Goal: Information Seeking & Learning: Learn about a topic

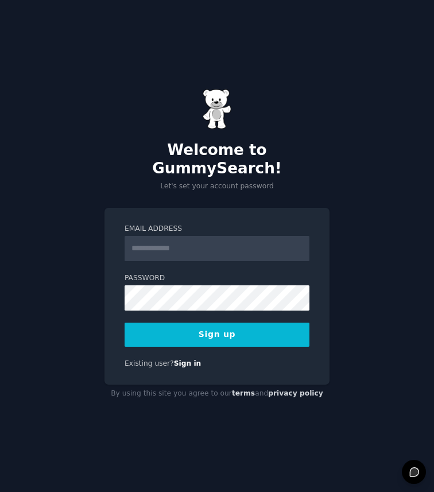
click at [196, 238] on input "Email Address" at bounding box center [217, 248] width 185 height 25
click at [159, 241] on input "Email Address" at bounding box center [217, 248] width 185 height 25
type input "**********"
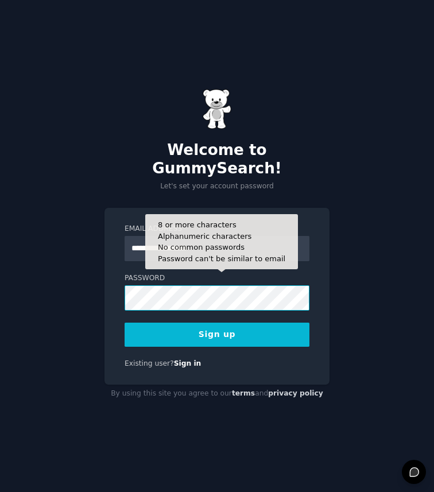
click at [125, 323] on button "Sign up" at bounding box center [217, 335] width 185 height 24
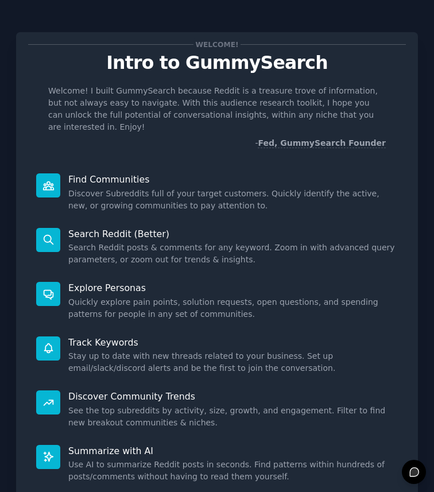
scroll to position [84, 0]
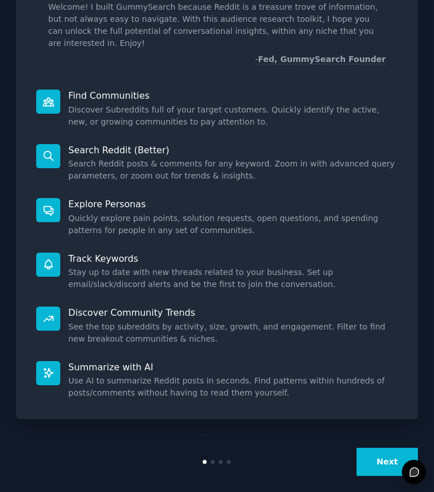
click at [378, 448] on button "Next" at bounding box center [386, 462] width 61 height 28
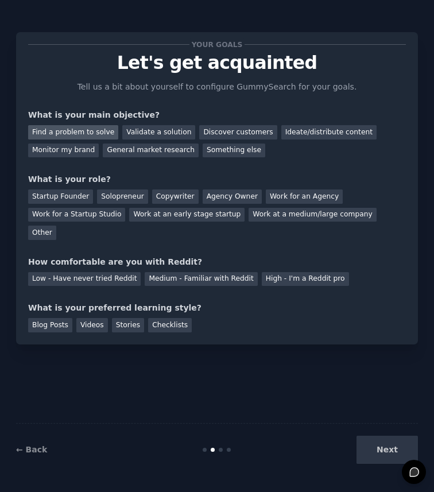
click at [83, 131] on div "Find a problem to solve" at bounding box center [73, 132] width 90 height 14
click at [138, 134] on div "Validate a solution" at bounding box center [158, 132] width 73 height 14
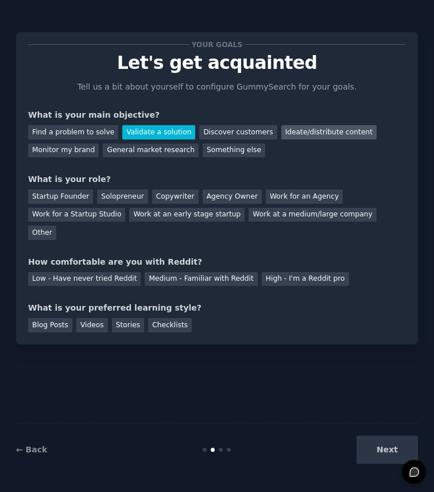
click at [296, 129] on div "Ideate/distribute content" at bounding box center [328, 132] width 95 height 14
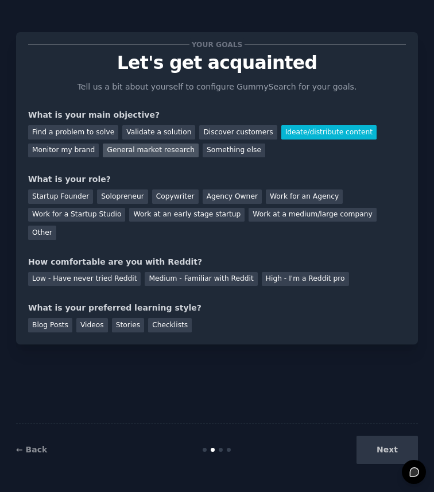
click at [146, 148] on div "General market research" at bounding box center [151, 151] width 96 height 14
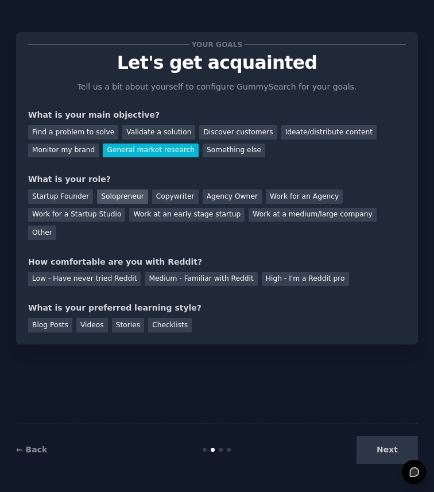
click at [107, 199] on div "Solopreneur" at bounding box center [122, 196] width 51 height 14
click at [267, 272] on div "High - I'm a Reddit pro" at bounding box center [305, 279] width 87 height 14
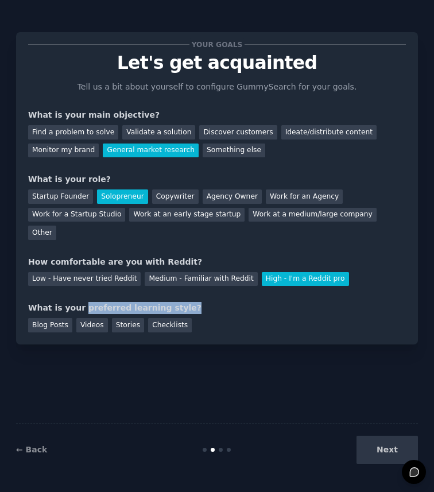
drag, startPoint x: 79, startPoint y: 294, endPoint x: 173, endPoint y: 294, distance: 93.6
click at [173, 302] on div "What is your preferred learning style?" at bounding box center [217, 308] width 378 height 12
drag, startPoint x: 63, startPoint y: 293, endPoint x: 164, endPoint y: 293, distance: 101.0
click at [163, 302] on div "What is your preferred learning style?" at bounding box center [217, 308] width 378 height 12
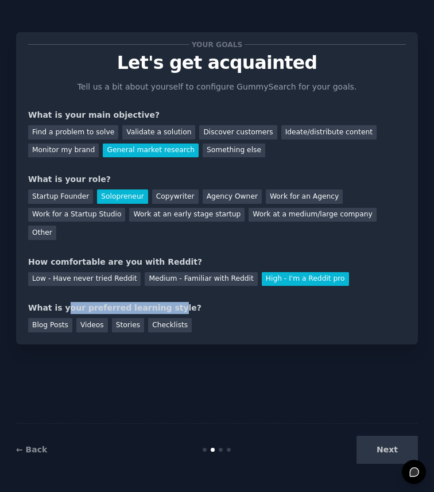
click at [164, 302] on div "What is your preferred learning style?" at bounding box center [217, 308] width 378 height 12
click at [54, 318] on div "Blog Posts" at bounding box center [50, 325] width 44 height 14
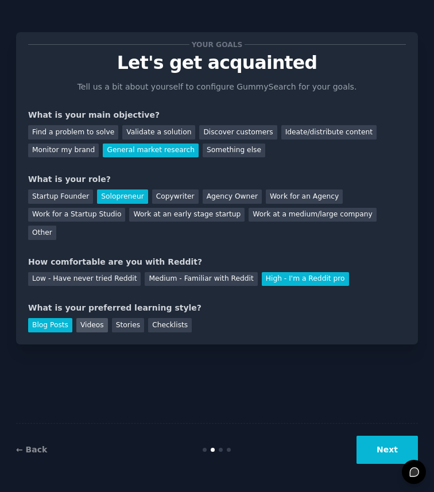
click at [103, 318] on div "Videos" at bounding box center [92, 325] width 32 height 14
click at [379, 448] on button "Next" at bounding box center [386, 450] width 61 height 28
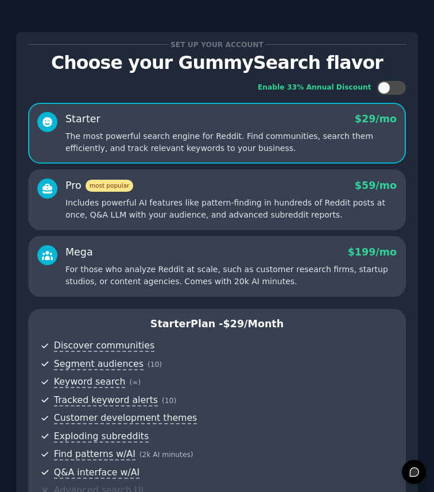
scroll to position [264, 0]
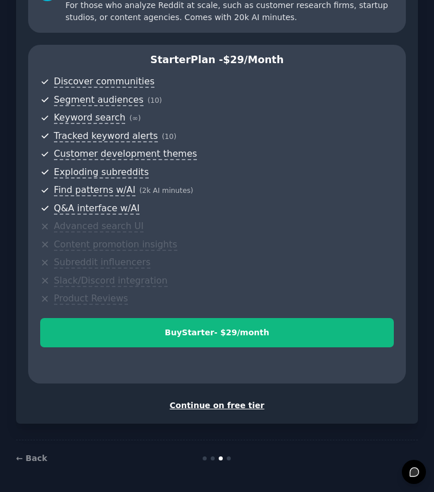
click at [225, 408] on div "Continue on free tier" at bounding box center [217, 406] width 378 height 12
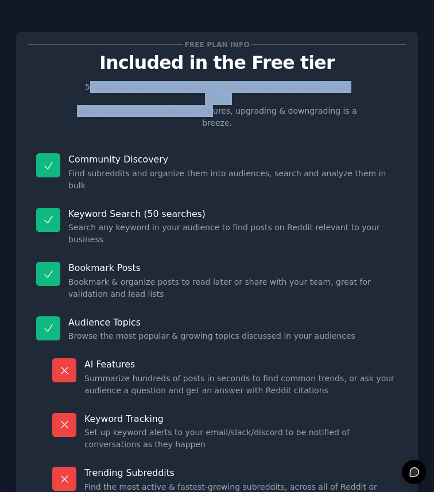
drag, startPoint x: 91, startPoint y: 83, endPoint x: 197, endPoint y: 95, distance: 107.4
click at [197, 95] on p "50 searches on the free tier gets you pretty far, make sure to use them! When y…" at bounding box center [216, 105] width 289 height 48
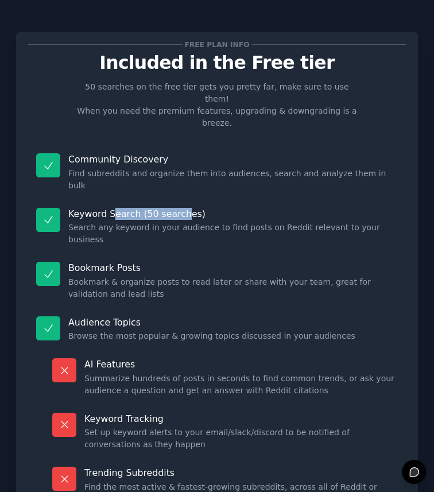
drag, startPoint x: 114, startPoint y: 177, endPoint x: 183, endPoint y: 177, distance: 69.5
click at [183, 208] on p "Keyword Search (50 searches)" at bounding box center [232, 214] width 329 height 12
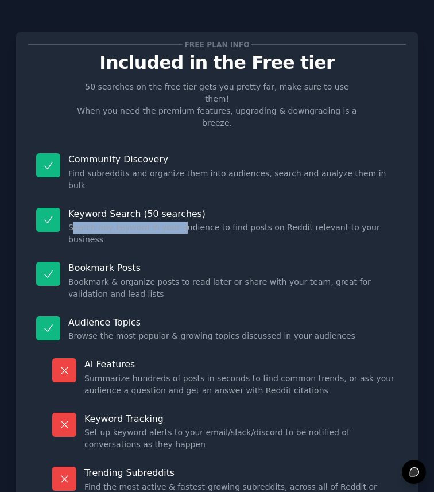
drag, startPoint x: 75, startPoint y: 192, endPoint x: 185, endPoint y: 192, distance: 110.2
click at [183, 222] on dd "Search any keyword in your audience to find posts on Reddit relevant to your bu…" at bounding box center [232, 234] width 329 height 24
click at [185, 222] on dd "Search any keyword in your audience to find posts on Reddit relevant to your bu…" at bounding box center [232, 234] width 329 height 24
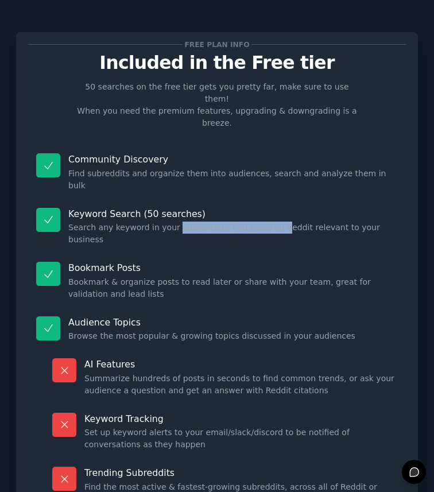
drag, startPoint x: 172, startPoint y: 190, endPoint x: 274, endPoint y: 190, distance: 101.6
click at [274, 222] on dd "Search any keyword in your audience to find posts on Reddit relevant to your bu…" at bounding box center [232, 234] width 329 height 24
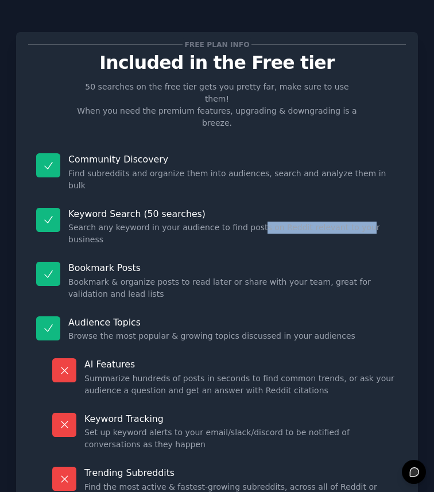
drag, startPoint x: 249, startPoint y: 190, endPoint x: 350, endPoint y: 190, distance: 100.5
click at [350, 222] on dd "Search any keyword in your audience to find posts on Reddit relevant to your bu…" at bounding box center [232, 234] width 329 height 24
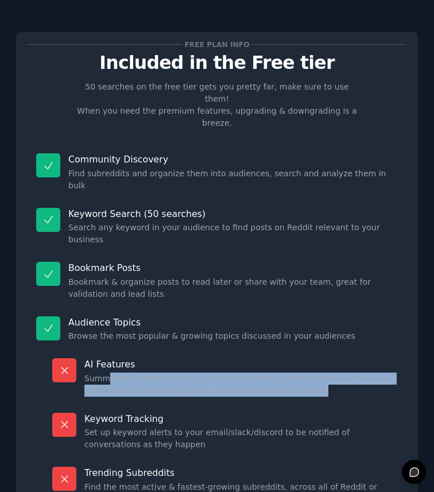
drag, startPoint x: 107, startPoint y: 331, endPoint x: 322, endPoint y: 341, distance: 214.9
click at [322, 373] on dd "Summarize hundreds of posts in seconds to find common trends, or ask your audie…" at bounding box center [240, 385] width 313 height 24
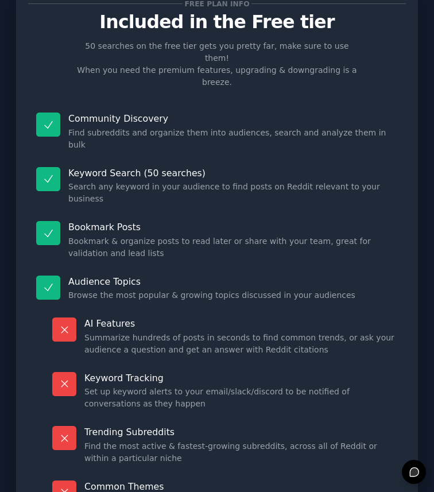
scroll to position [49, 0]
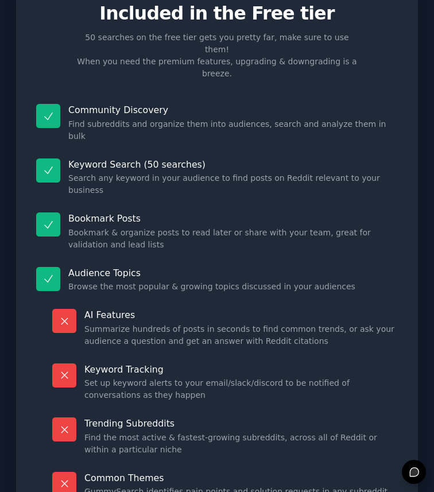
click at [86, 377] on dd "Set up keyword alerts to your email/slack/discord to be notified of conversatio…" at bounding box center [240, 389] width 313 height 24
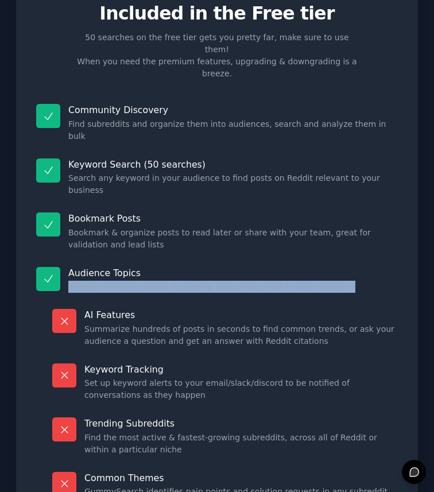
drag, startPoint x: 68, startPoint y: 236, endPoint x: 297, endPoint y: 249, distance: 229.9
click at [297, 259] on div "Audience Topics Browse the most popular & growing topics discussed in your audi…" at bounding box center [217, 280] width 378 height 42
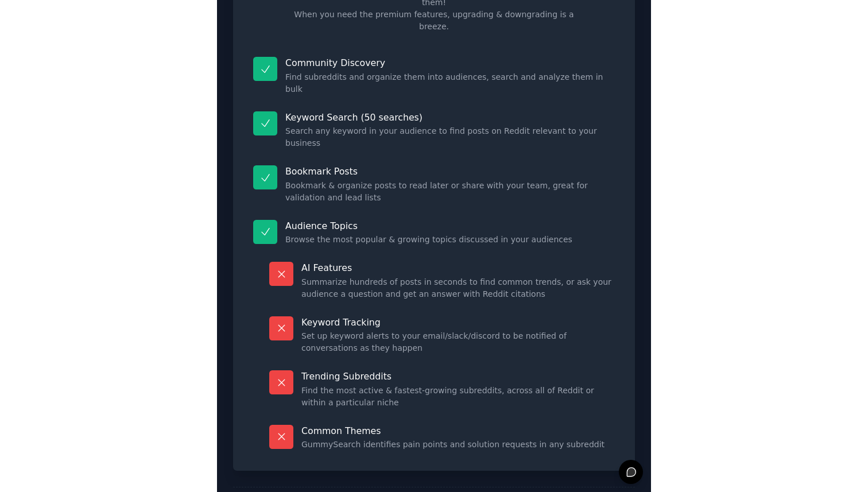
scroll to position [112, 0]
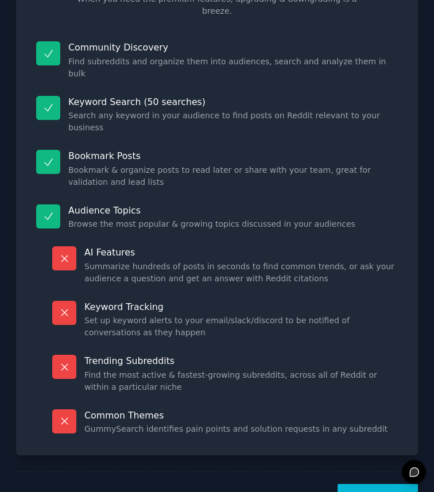
click at [375, 484] on button "Let's Go!" at bounding box center [378, 498] width 80 height 28
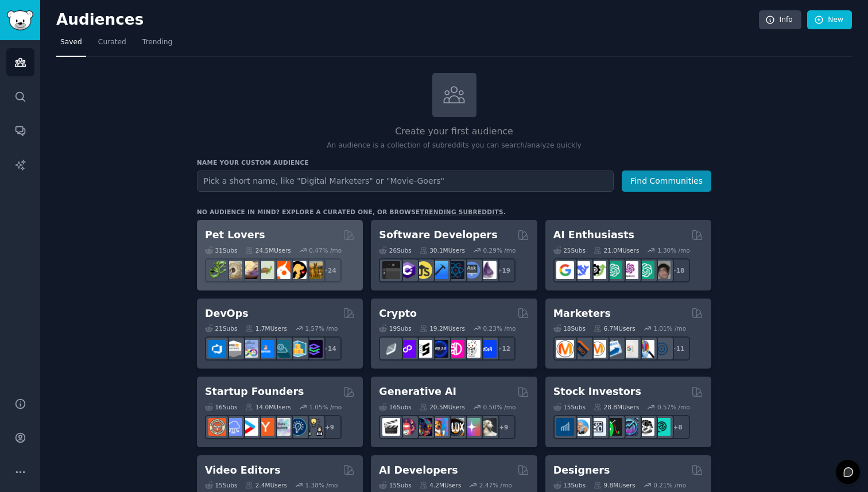
click at [279, 233] on div "Pet Lovers" at bounding box center [280, 235] width 150 height 14
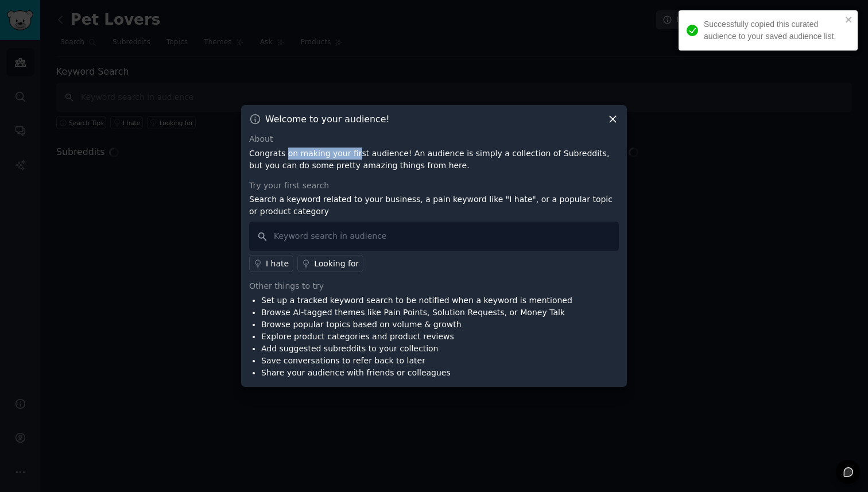
drag, startPoint x: 307, startPoint y: 153, endPoint x: 351, endPoint y: 153, distance: 43.6
click at [350, 153] on p "Congrats on making your first audience! An audience is simply a collection of S…" at bounding box center [434, 160] width 370 height 24
drag, startPoint x: 351, startPoint y: 153, endPoint x: 328, endPoint y: 158, distance: 24.1
click at [351, 154] on p "Congrats on making your first audience! An audience is simply a collection of S…" at bounding box center [434, 160] width 370 height 24
drag, startPoint x: 328, startPoint y: 158, endPoint x: 414, endPoint y: 159, distance: 86.7
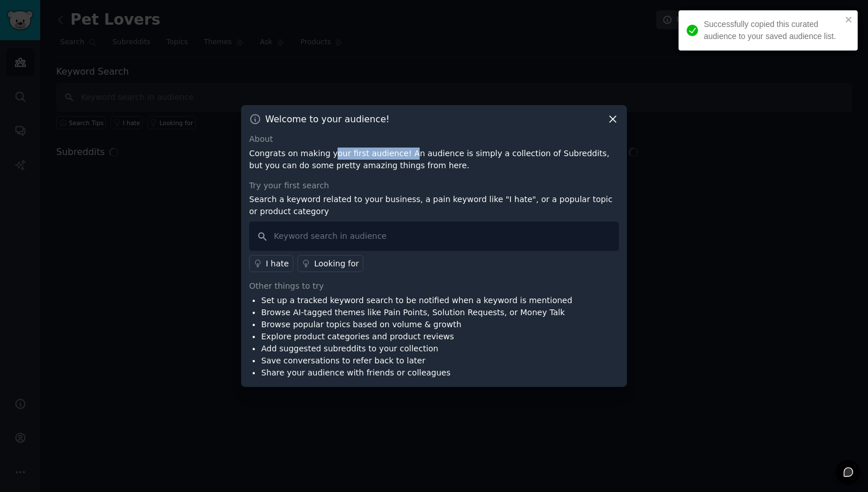
click at [412, 159] on p "Congrats on making your first audience! An audience is simply a collection of S…" at bounding box center [434, 160] width 370 height 24
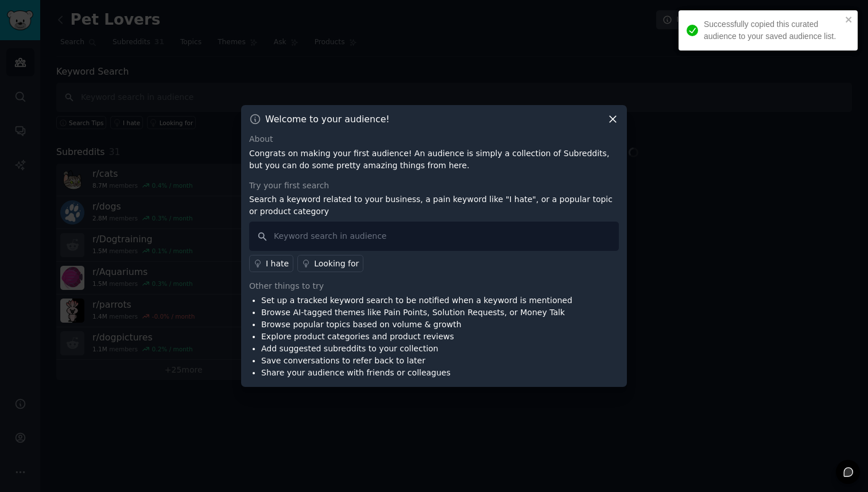
click at [418, 159] on p "Congrats on making your first audience! An audience is simply a collection of S…" at bounding box center [434, 160] width 370 height 24
drag, startPoint x: 426, startPoint y: 159, endPoint x: 496, endPoint y: 161, distance: 69.5
click at [433, 161] on p "Congrats on making your first audience! An audience is simply a collection of S…" at bounding box center [434, 160] width 370 height 24
click at [433, 162] on p "Congrats on making your first audience! An audience is simply a collection of S…" at bounding box center [434, 160] width 370 height 24
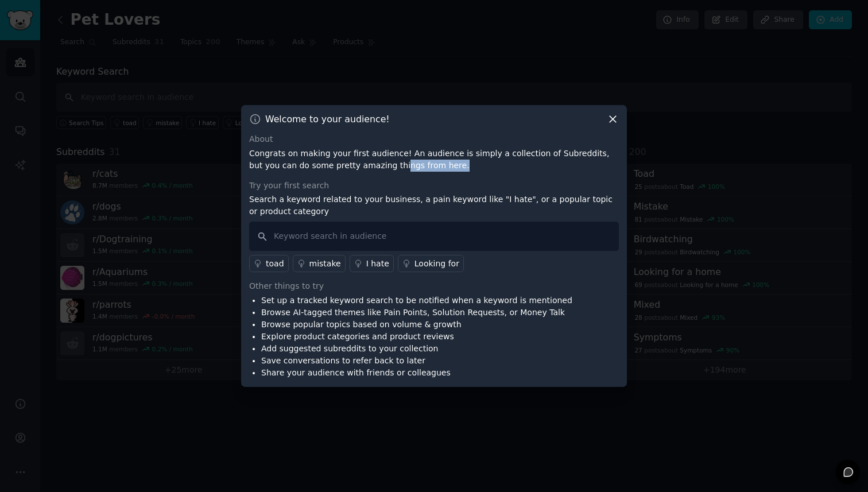
drag, startPoint x: 462, startPoint y: 166, endPoint x: 366, endPoint y: 160, distance: 96.1
click at [366, 160] on p "Congrats on making your first audience! An audience is simply a collection of S…" at bounding box center [434, 160] width 370 height 24
click at [424, 165] on p "Congrats on making your first audience! An audience is simply a collection of S…" at bounding box center [434, 160] width 370 height 24
drag, startPoint x: 391, startPoint y: 171, endPoint x: 298, endPoint y: 170, distance: 93.0
click at [289, 170] on div "About Congrats on making your first audience! An audience is simply a collectio…" at bounding box center [434, 256] width 370 height 246
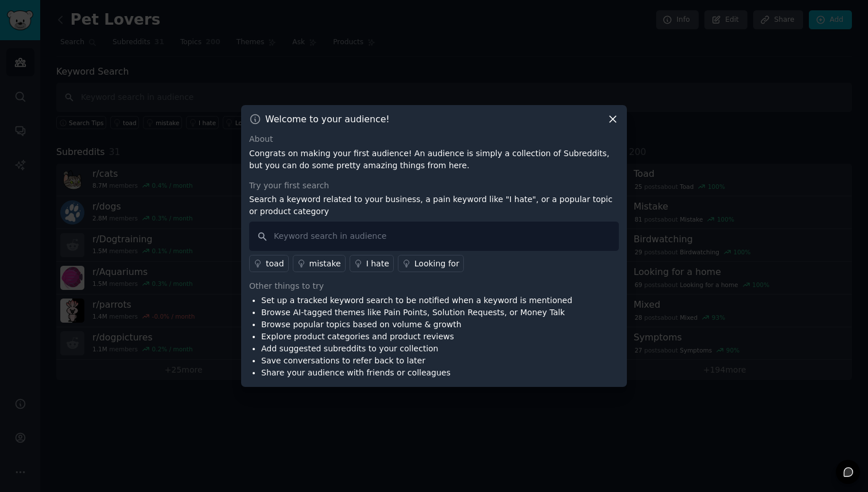
click at [299, 170] on p "Congrats on making your first audience! An audience is simply a collection of S…" at bounding box center [434, 160] width 370 height 24
drag, startPoint x: 270, startPoint y: 201, endPoint x: 350, endPoint y: 203, distance: 79.2
click at [328, 203] on p "Search a keyword related to your business, a pain keyword like "I hate", or a p…" at bounding box center [434, 205] width 370 height 24
click at [350, 203] on p "Search a keyword related to your business, a pain keyword like "I hate", or a p…" at bounding box center [434, 205] width 370 height 24
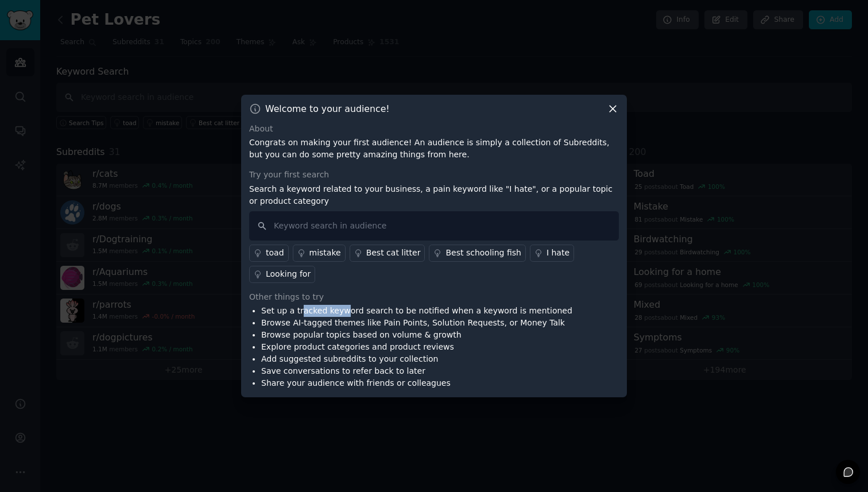
drag, startPoint x: 298, startPoint y: 312, endPoint x: 343, endPoint y: 312, distance: 44.8
click at [342, 312] on li "Set up a tracked keyword search to be notified when a keyword is mentioned" at bounding box center [416, 311] width 311 height 12
drag, startPoint x: 347, startPoint y: 312, endPoint x: 449, endPoint y: 315, distance: 102.2
click at [433, 315] on li "Set up a tracked keyword search to be notified when a keyword is mentioned" at bounding box center [416, 311] width 311 height 12
click at [433, 314] on li "Set up a tracked keyword search to be notified when a keyword is mentioned" at bounding box center [416, 311] width 311 height 12
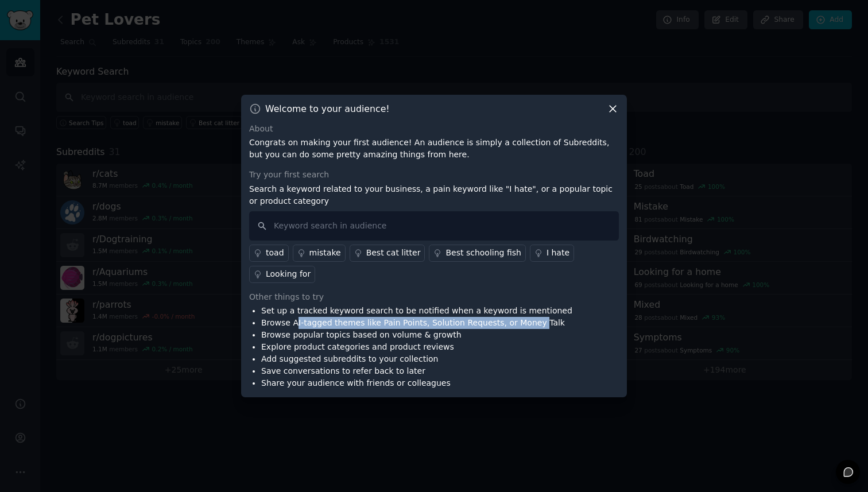
drag, startPoint x: 299, startPoint y: 321, endPoint x: 526, endPoint y: 319, distance: 227.3
click at [433, 319] on li "Browse AI-tagged themes like Pain Points, Solution Requests, or Money Talk" at bounding box center [416, 323] width 311 height 12
click at [433, 318] on li "Browse AI-tagged themes like Pain Points, Solution Requests, or Money Talk" at bounding box center [416, 323] width 311 height 12
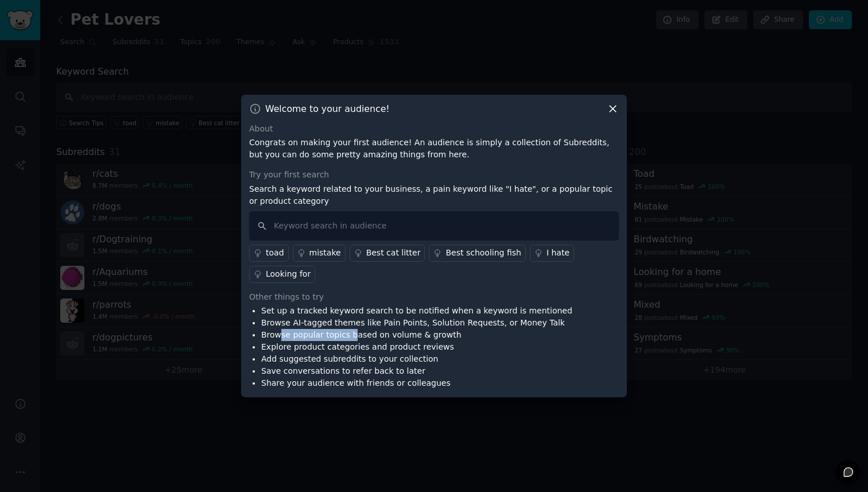
drag, startPoint x: 278, startPoint y: 331, endPoint x: 350, endPoint y: 332, distance: 71.8
click at [348, 332] on li "Browse popular topics based on volume & growth" at bounding box center [416, 335] width 311 height 12
click at [350, 332] on li "Browse popular topics based on volume & growth" at bounding box center [416, 335] width 311 height 12
drag, startPoint x: 273, startPoint y: 336, endPoint x: 325, endPoint y: 337, distance: 52.8
click at [324, 337] on li "Browse popular topics based on volume & growth" at bounding box center [416, 335] width 311 height 12
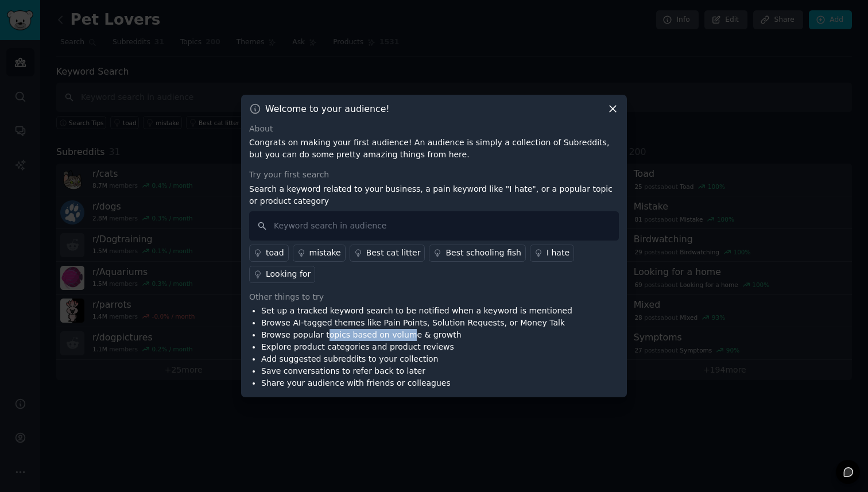
drag, startPoint x: 325, startPoint y: 337, endPoint x: 419, endPoint y: 339, distance: 93.6
click at [406, 339] on li "Browse popular topics based on volume & growth" at bounding box center [416, 335] width 311 height 12
click at [419, 339] on li "Browse popular topics based on volume & growth" at bounding box center [416, 335] width 311 height 12
click at [433, 108] on icon at bounding box center [613, 109] width 12 height 12
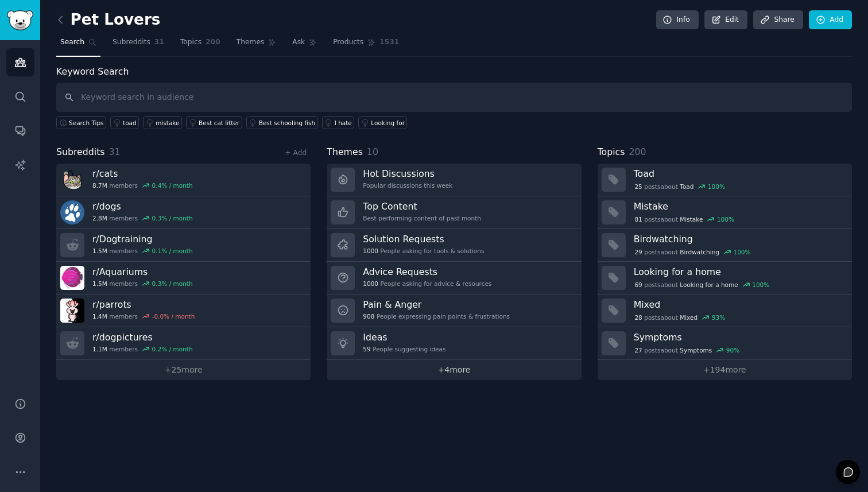
click at [433, 367] on link "+ 4 more" at bounding box center [454, 370] width 254 height 20
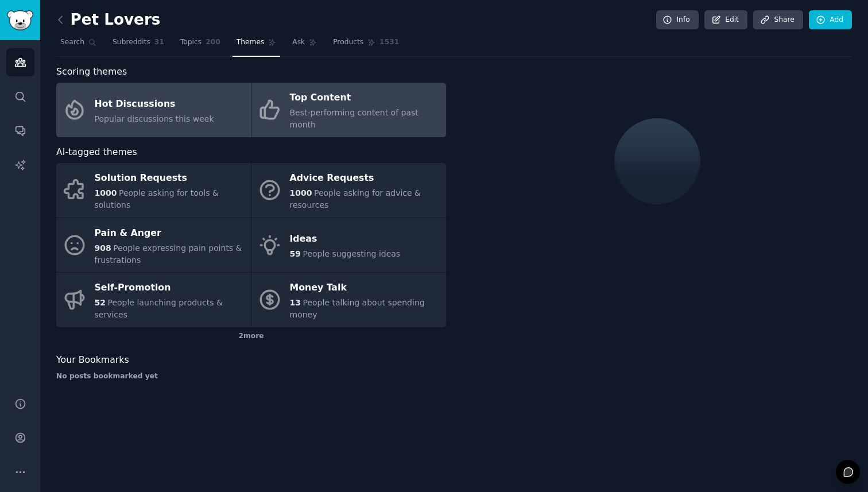
click at [340, 111] on span "Best-performing content of past month" at bounding box center [354, 118] width 129 height 21
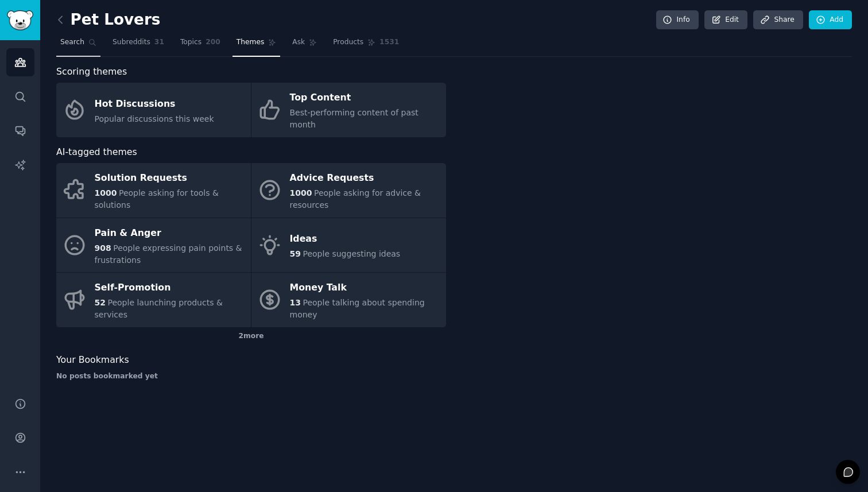
click at [87, 44] on link "Search" at bounding box center [78, 45] width 44 height 24
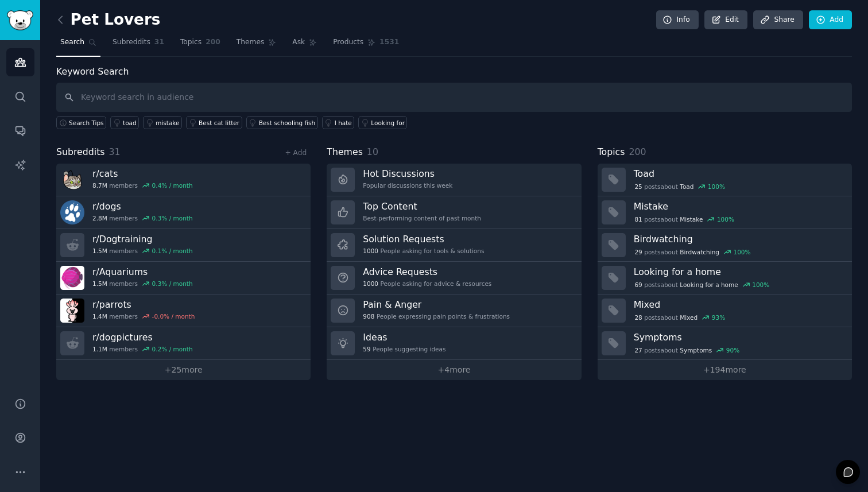
click at [152, 40] on link "Subreddits 31" at bounding box center [138, 45] width 60 height 24
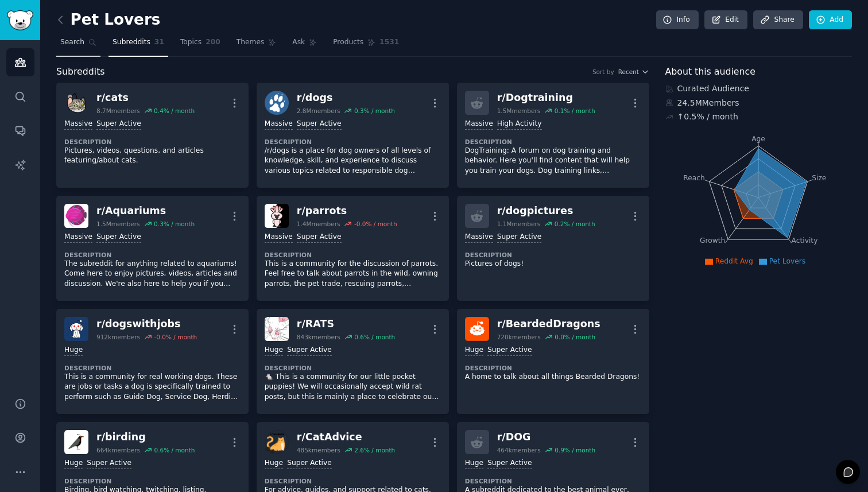
click at [68, 41] on span "Search" at bounding box center [72, 42] width 24 height 10
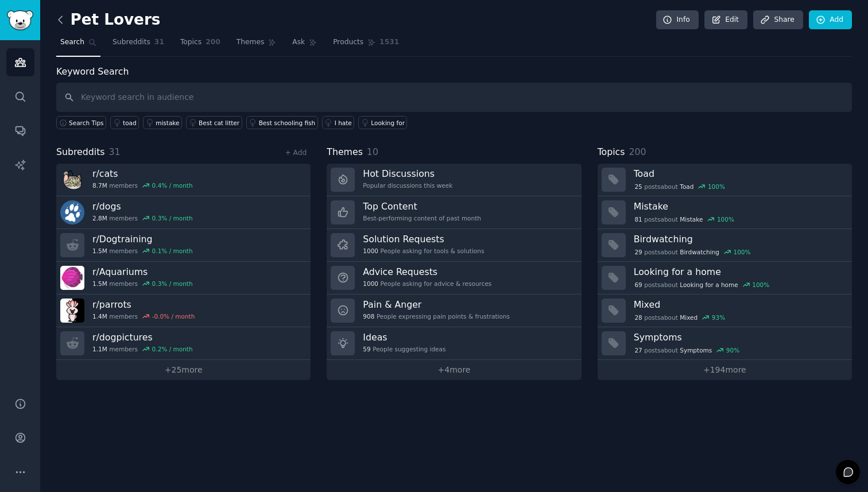
click at [60, 22] on icon at bounding box center [61, 20] width 12 height 12
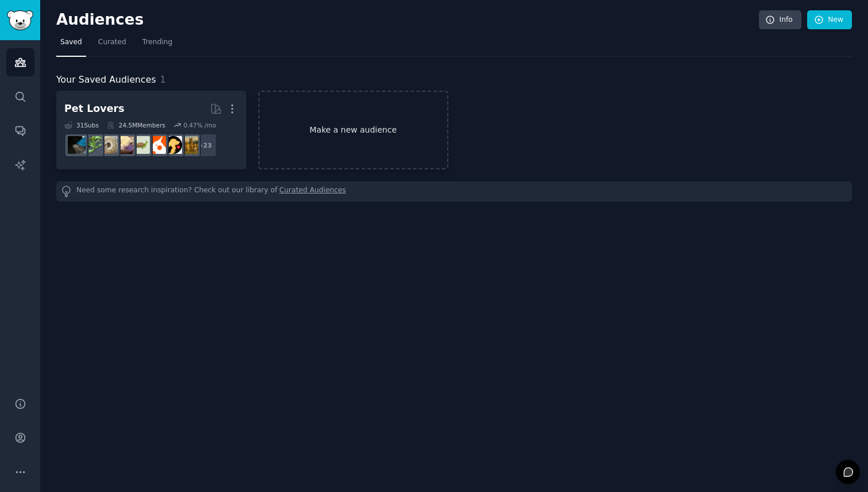
click at [298, 130] on link "Make a new audience" at bounding box center [353, 130] width 190 height 79
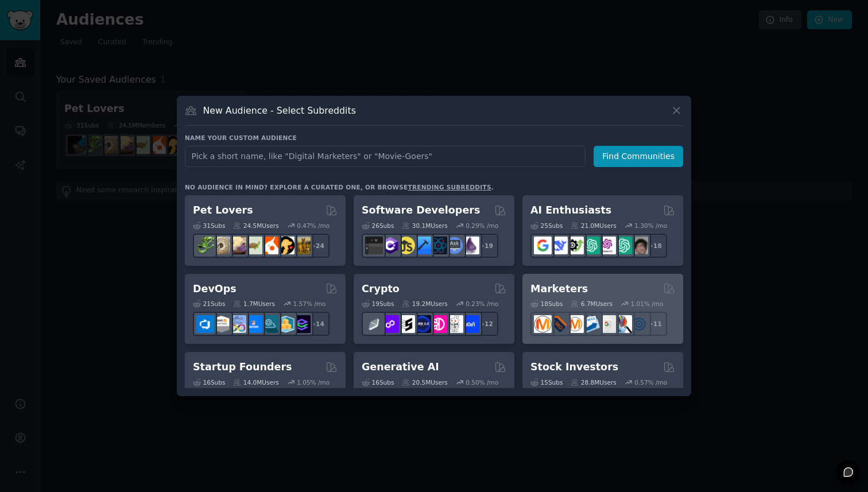
click at [433, 293] on div "Marketers" at bounding box center [602, 289] width 145 height 14
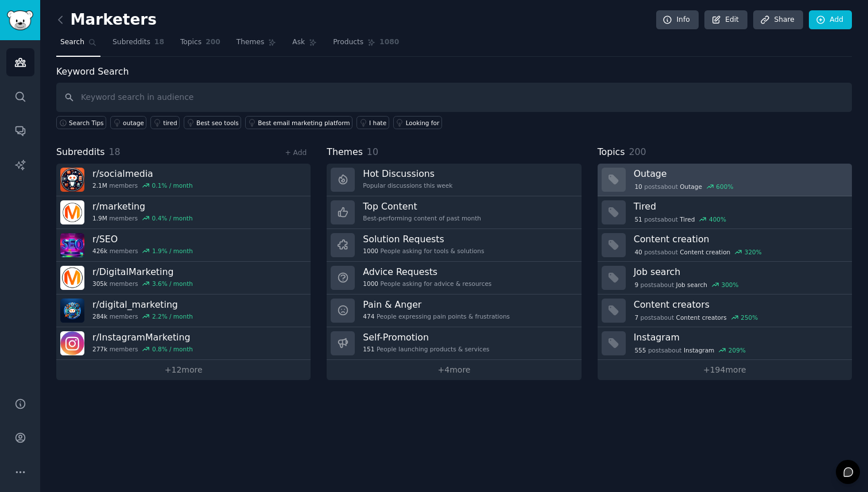
click at [433, 176] on h3 "Outage" at bounding box center [739, 174] width 210 height 12
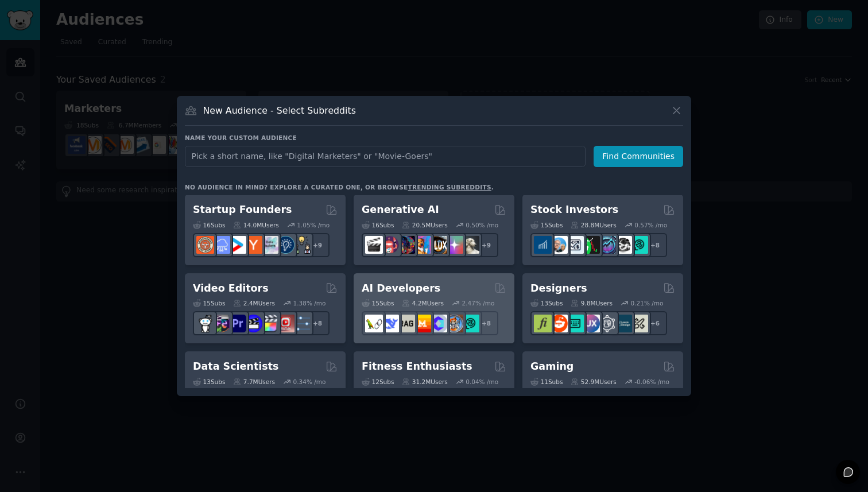
scroll to position [176, 0]
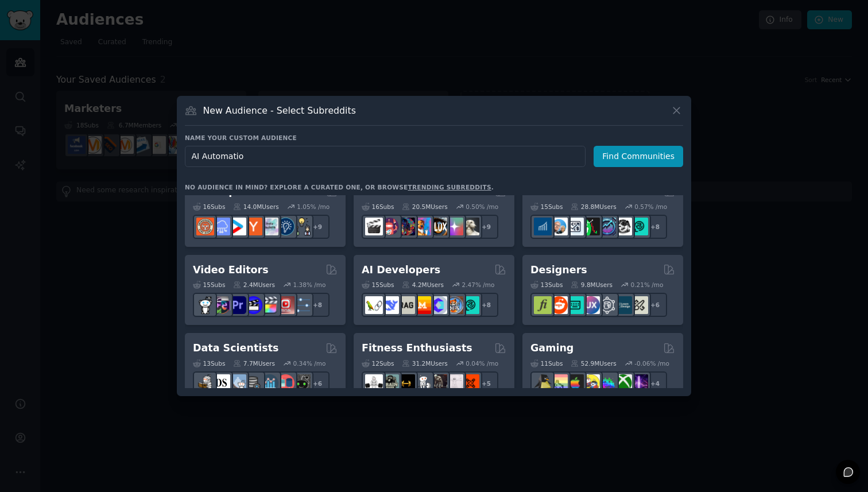
type input "AI Automation"
click button "Find Communities" at bounding box center [639, 156] width 90 height 21
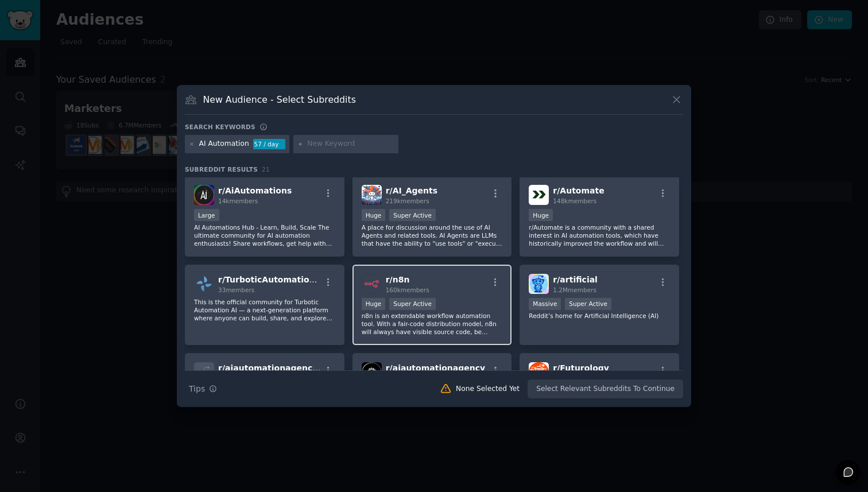
scroll to position [97, 0]
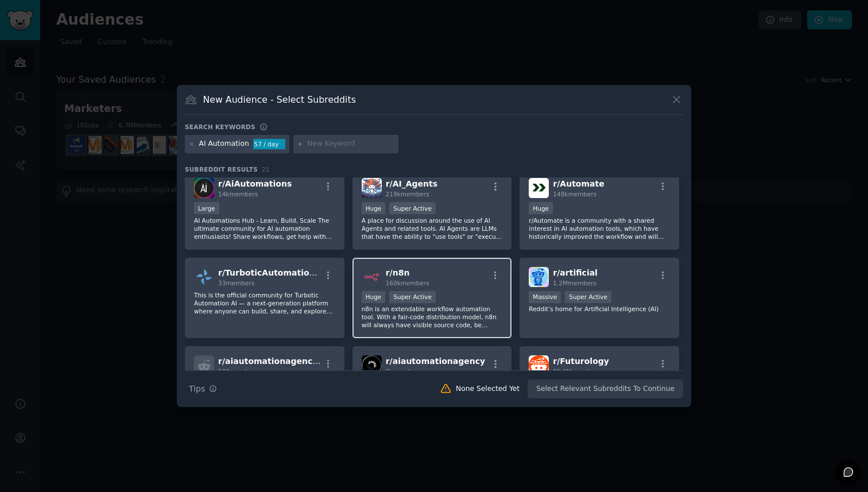
click at [433, 294] on div "Huge Super Active" at bounding box center [432, 298] width 141 height 14
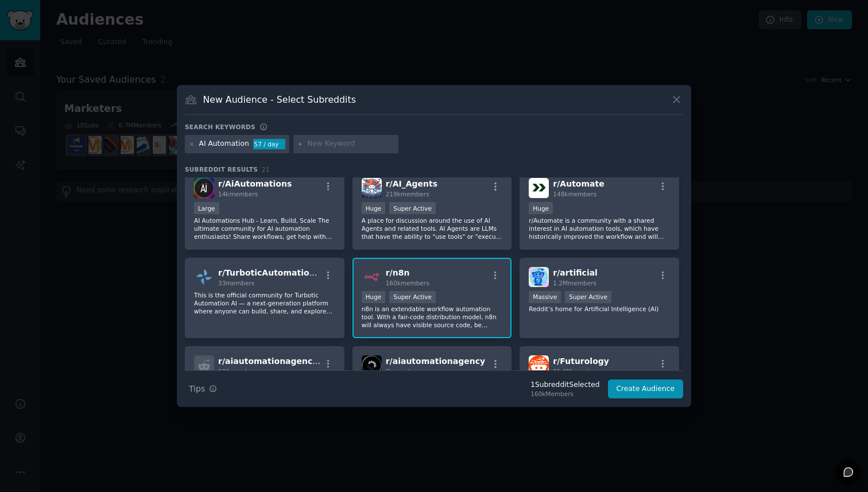
scroll to position [104, 0]
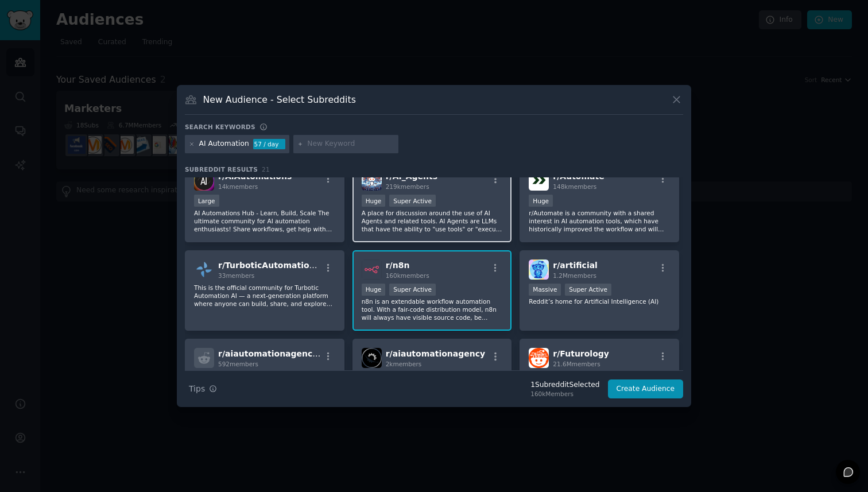
click at [433, 210] on p "A place for discussion around the use of AI Agents and related tools. AI Agents…" at bounding box center [432, 221] width 141 height 24
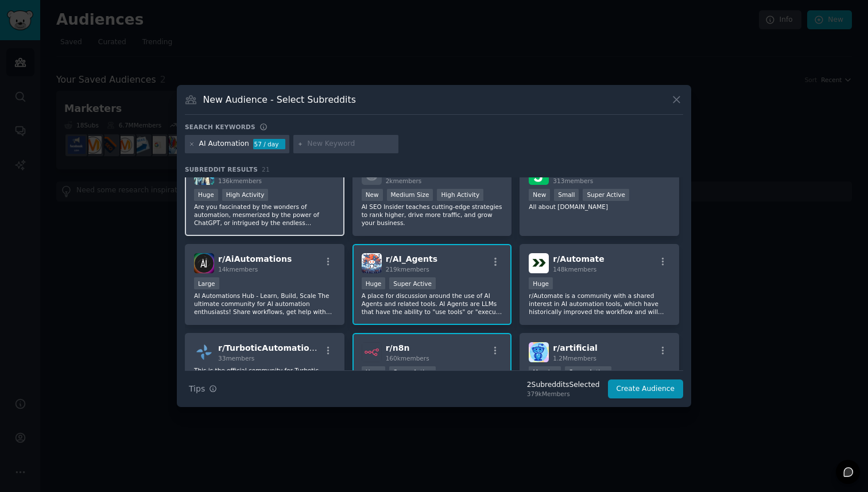
scroll to position [0, 0]
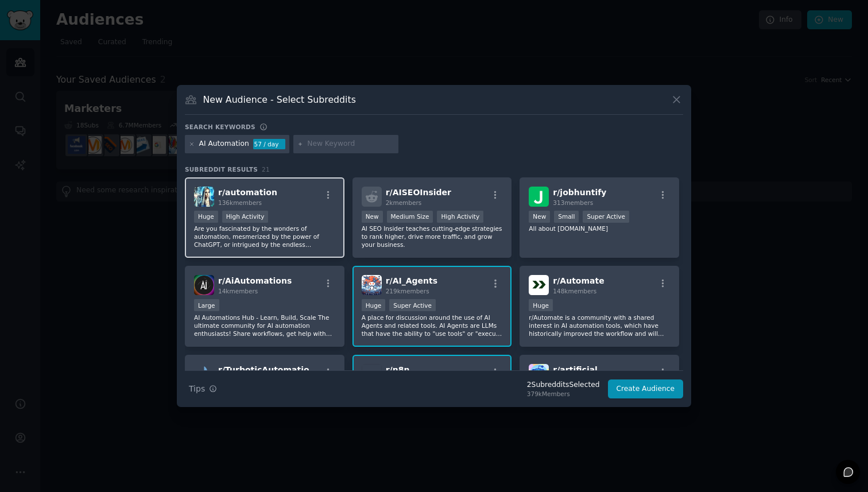
click at [314, 227] on p "Are you fascinated by the wonders of automation, mesmerized by the power of Cha…" at bounding box center [264, 236] width 141 height 24
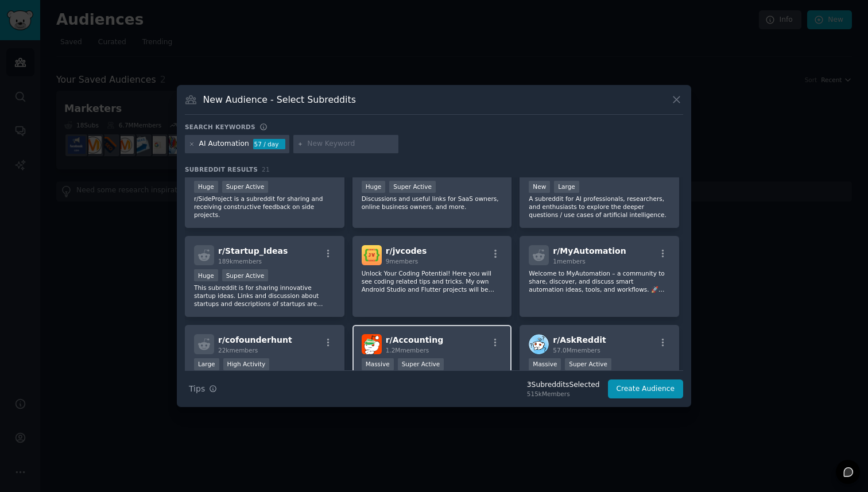
scroll to position [444, 0]
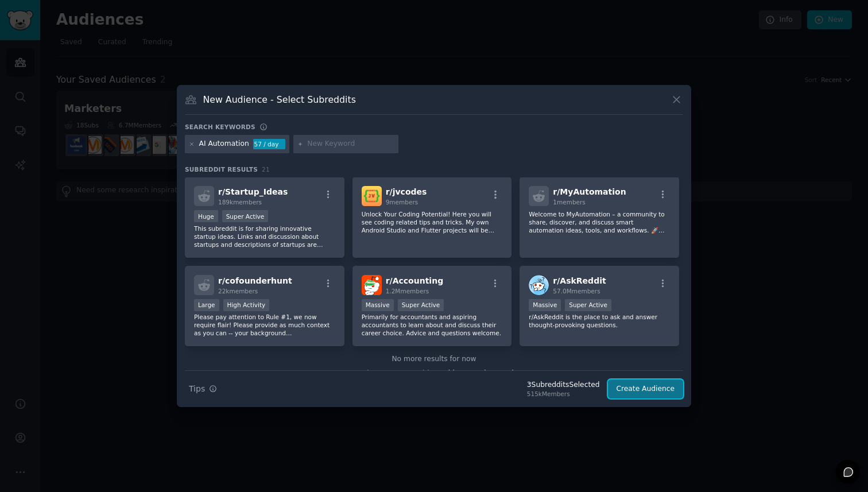
click at [433, 386] on button "Create Audience" at bounding box center [646, 389] width 76 height 20
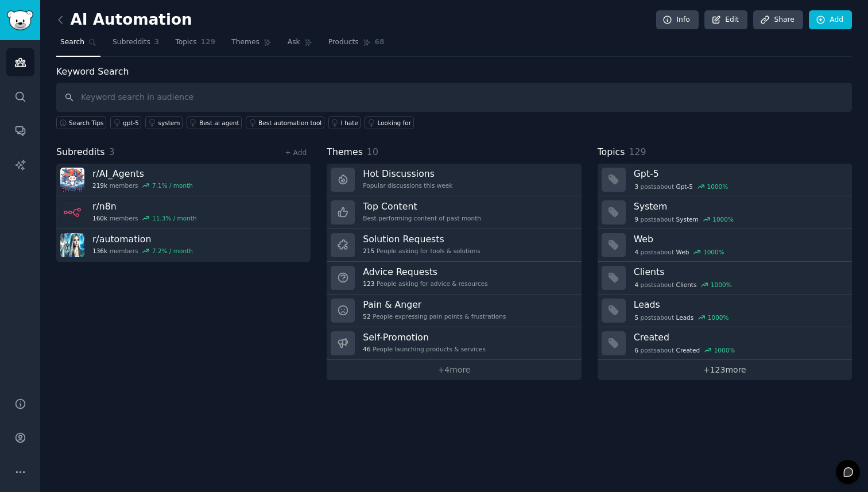
click at [433, 367] on link "+ 123 more" at bounding box center [725, 370] width 254 height 20
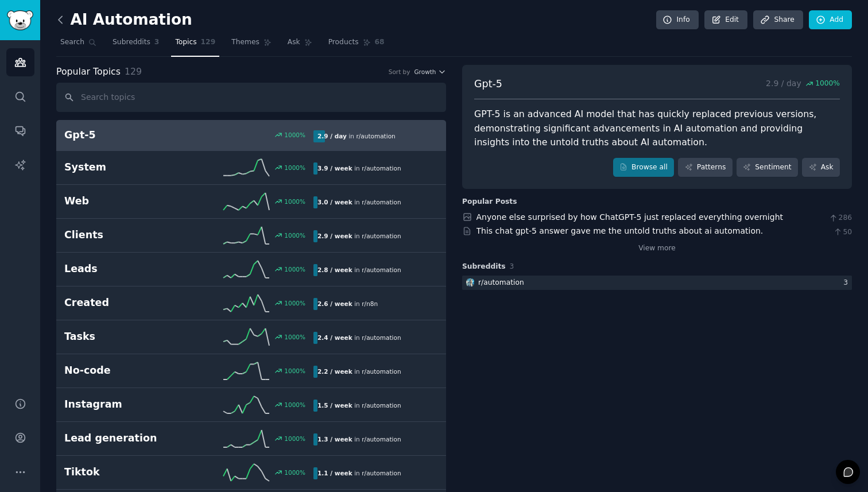
click at [63, 21] on icon at bounding box center [61, 20] width 12 height 12
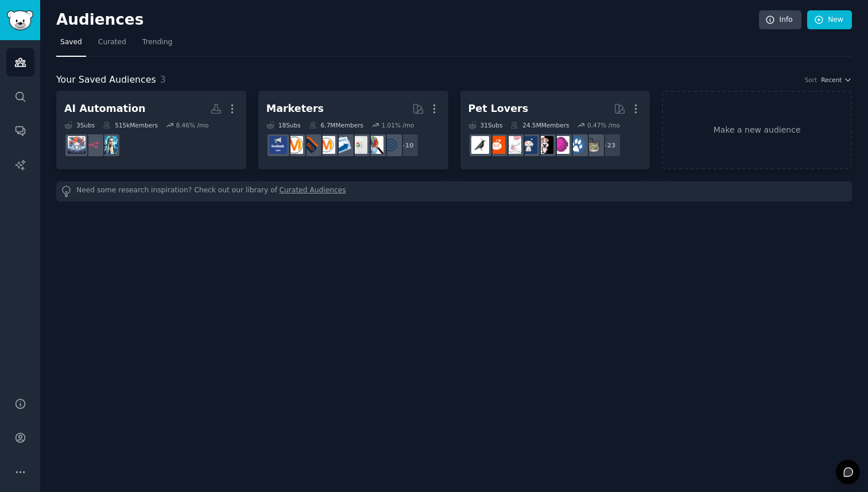
drag, startPoint x: 523, startPoint y: 274, endPoint x: 507, endPoint y: 258, distance: 22.3
click at [433, 275] on div "Audiences Info New Saved Curated Trending Your Saved Audiences 3 Sort Recent AI…" at bounding box center [454, 246] width 828 height 492
click at [108, 44] on span "Curated" at bounding box center [112, 42] width 28 height 10
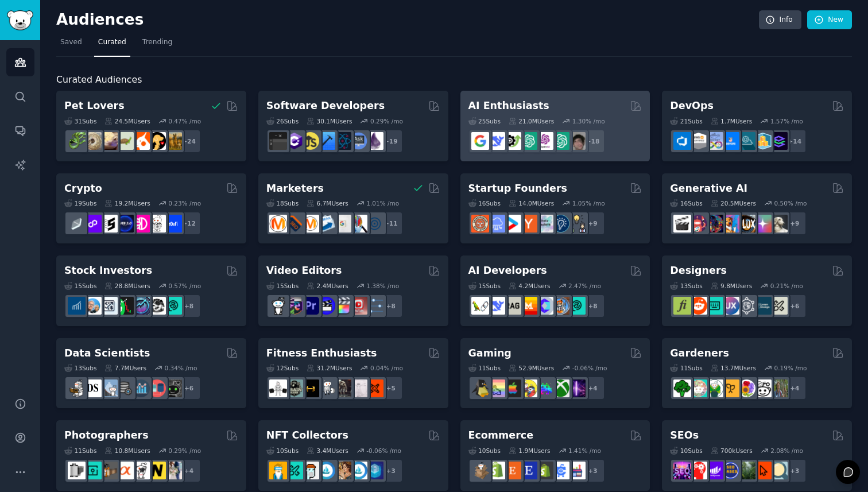
click at [433, 127] on div "25 Sub s 21.0M Users 1.30 % /mo r/chatgpt_promptDesign + 18" at bounding box center [555, 133] width 174 height 40
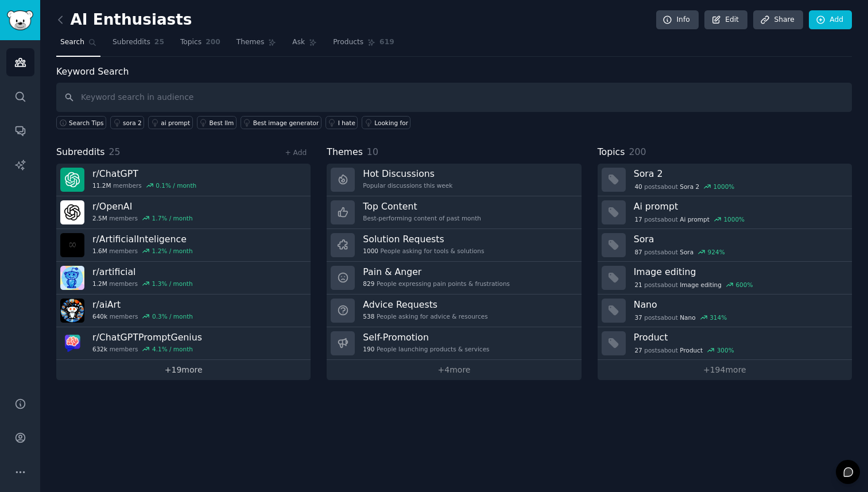
click at [167, 370] on link "+ 19 more" at bounding box center [183, 370] width 254 height 20
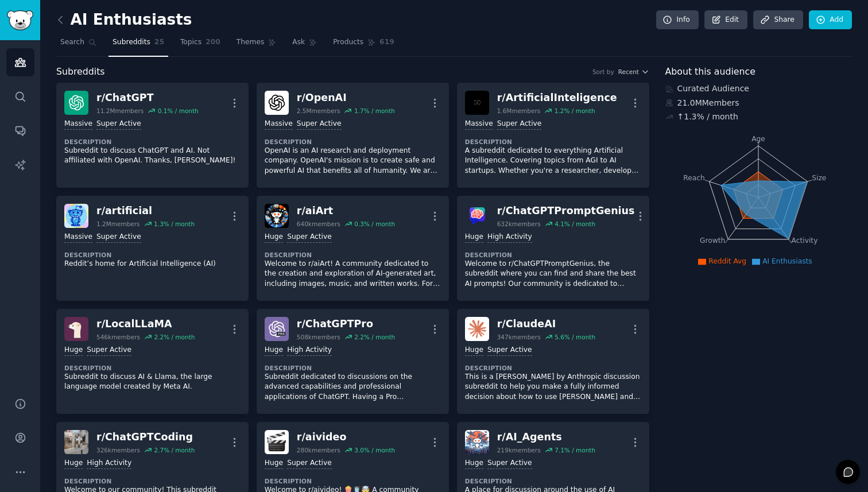
click at [58, 20] on icon at bounding box center [61, 20] width 12 height 12
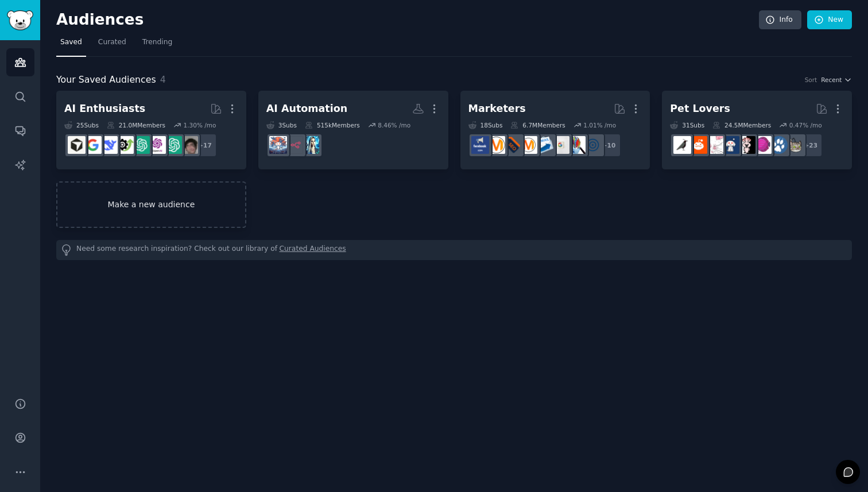
click at [198, 194] on link "Make a new audience" at bounding box center [151, 204] width 190 height 46
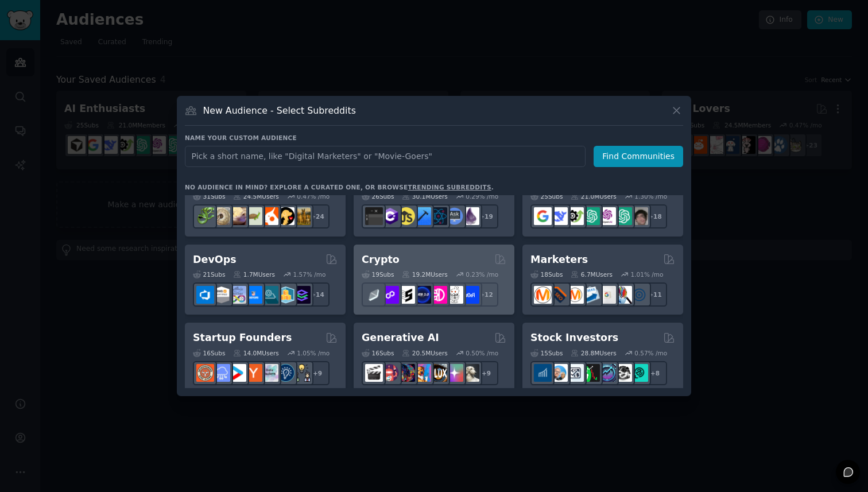
scroll to position [37, 0]
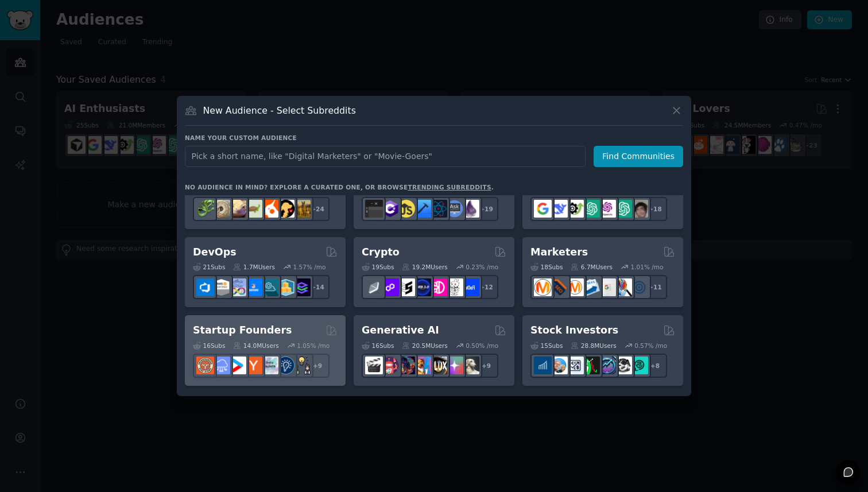
click at [304, 335] on div "Startup Founders Curated by GummySearch" at bounding box center [265, 330] width 145 height 14
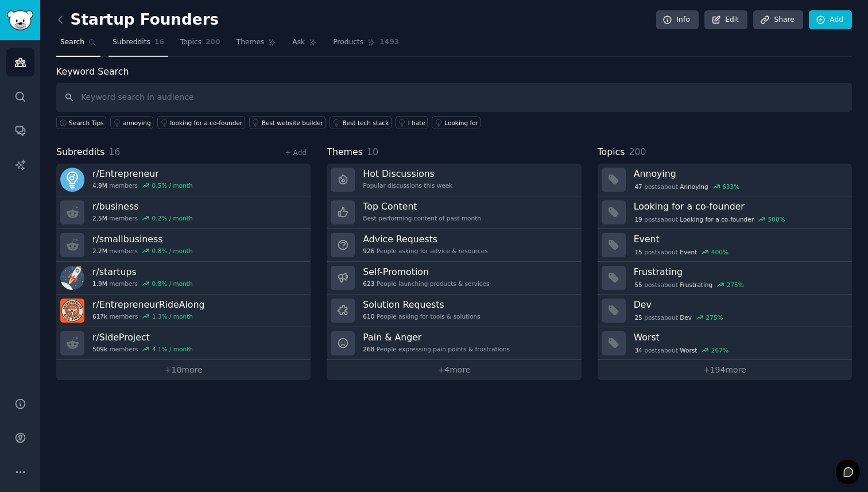
click at [154, 43] on span "16" at bounding box center [159, 42] width 10 height 10
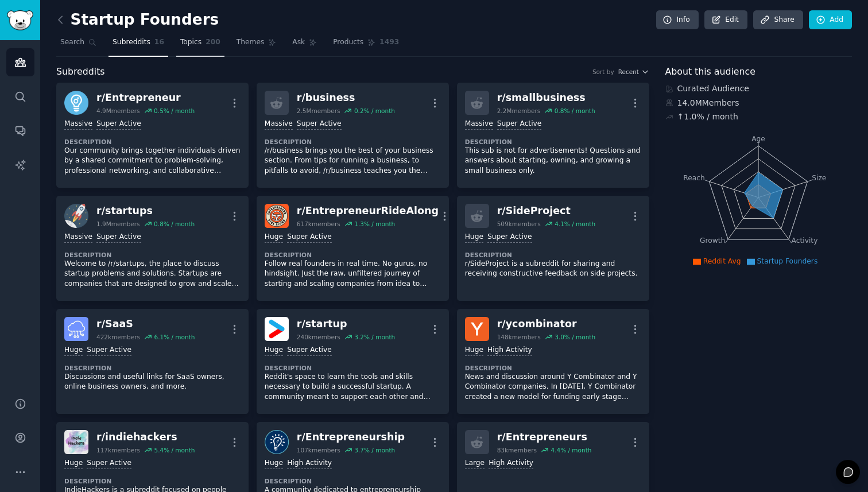
click at [189, 44] on span "Topics" at bounding box center [190, 42] width 21 height 10
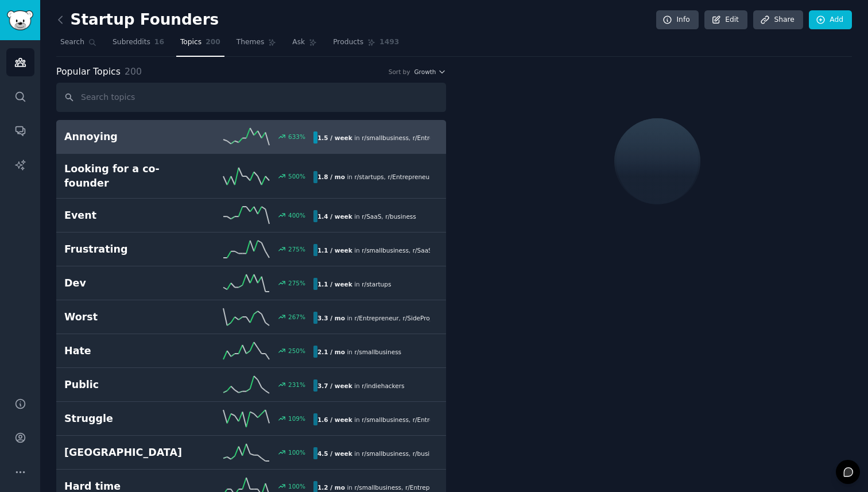
click at [233, 122] on link "Annoying 633 % 1.5 / week in r/ smallbusiness , r/ Entrepreneur , and 1 other" at bounding box center [251, 137] width 390 height 34
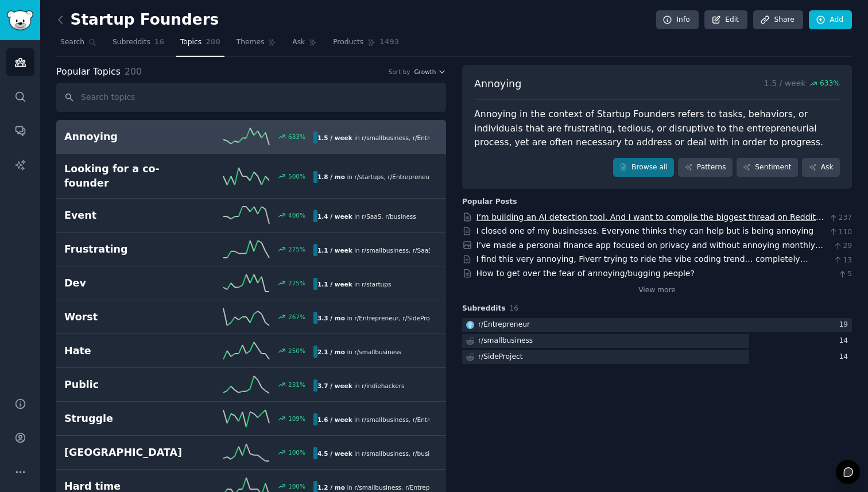
click at [433, 219] on link "I’m building an AI detection tool. And I want to compile the biggest thread on …" at bounding box center [650, 222] width 348 height 21
click at [238, 44] on span "Themes" at bounding box center [250, 42] width 28 height 10
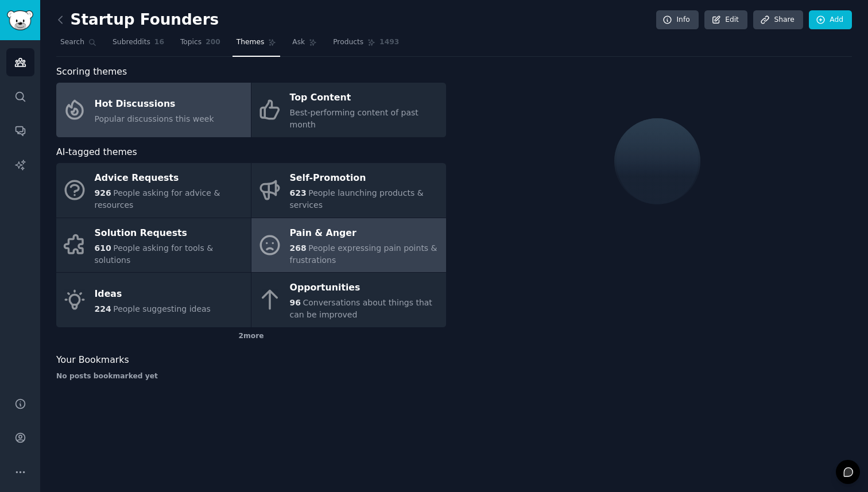
click at [300, 228] on div "Pain & Anger" at bounding box center [365, 233] width 150 height 18
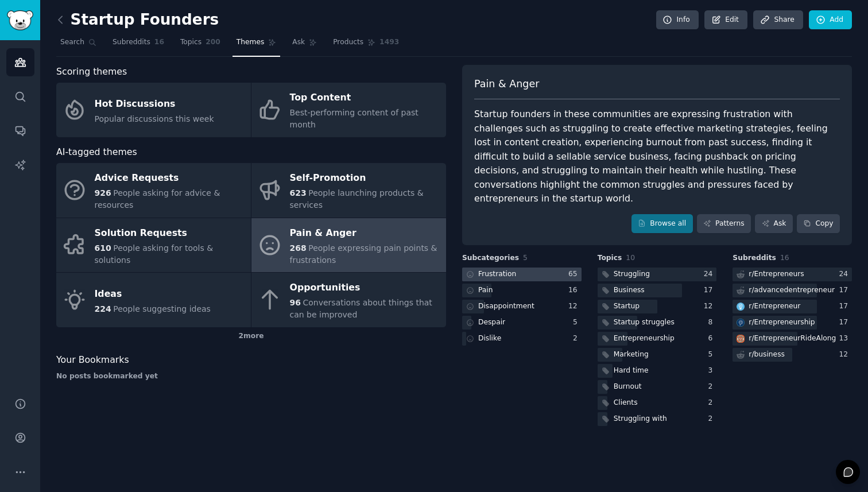
click at [433, 267] on div at bounding box center [521, 274] width 119 height 14
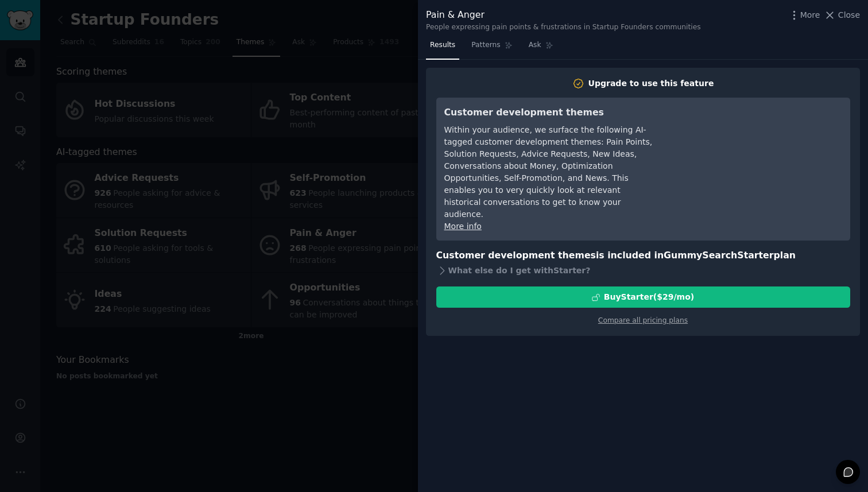
click at [378, 195] on div at bounding box center [434, 246] width 868 height 492
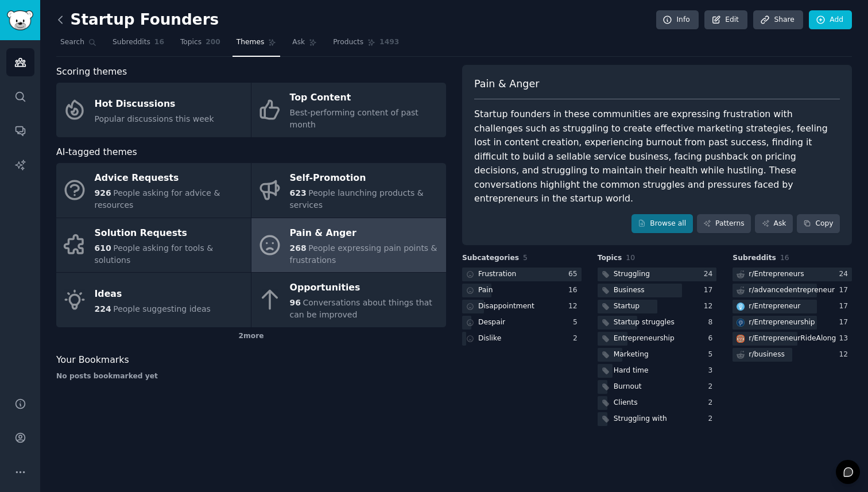
click at [60, 25] on icon at bounding box center [61, 20] width 12 height 12
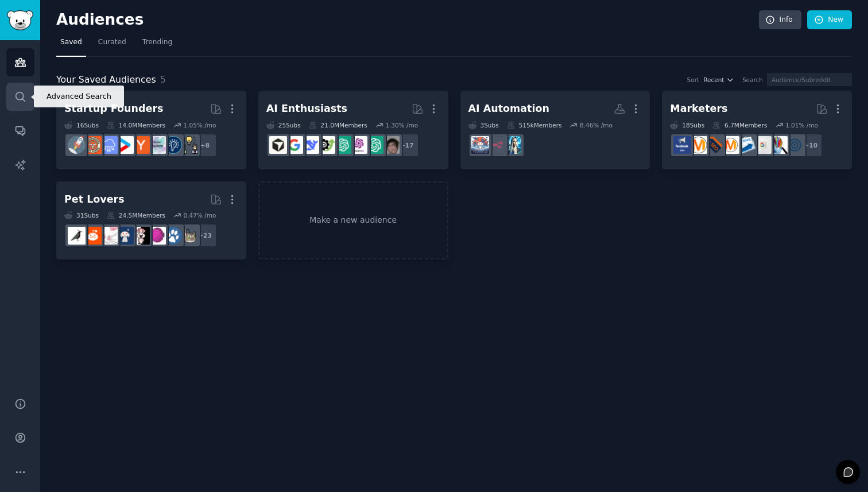
click at [17, 106] on link "Search" at bounding box center [20, 97] width 28 height 28
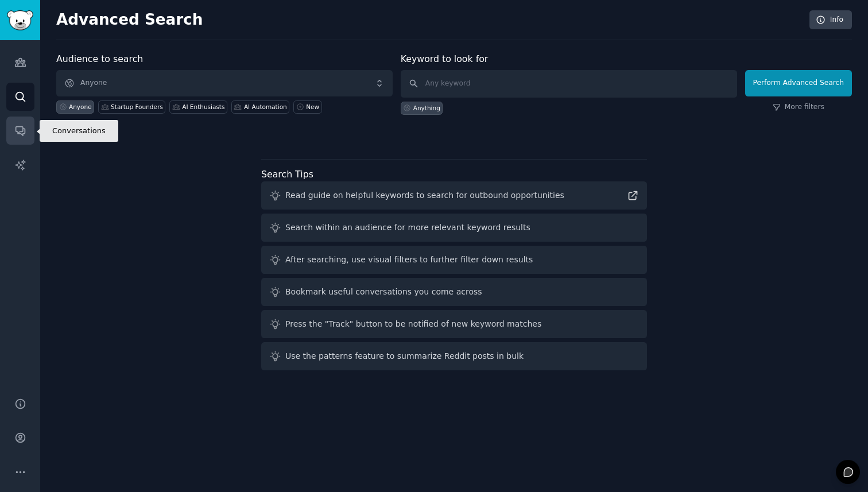
click at [26, 129] on link "Conversations" at bounding box center [20, 131] width 28 height 28
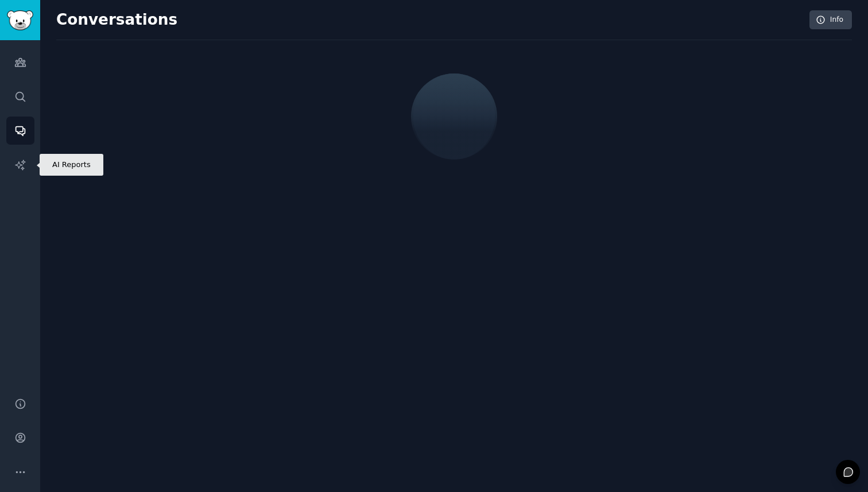
click at [28, 169] on link "AI Reports" at bounding box center [20, 165] width 28 height 28
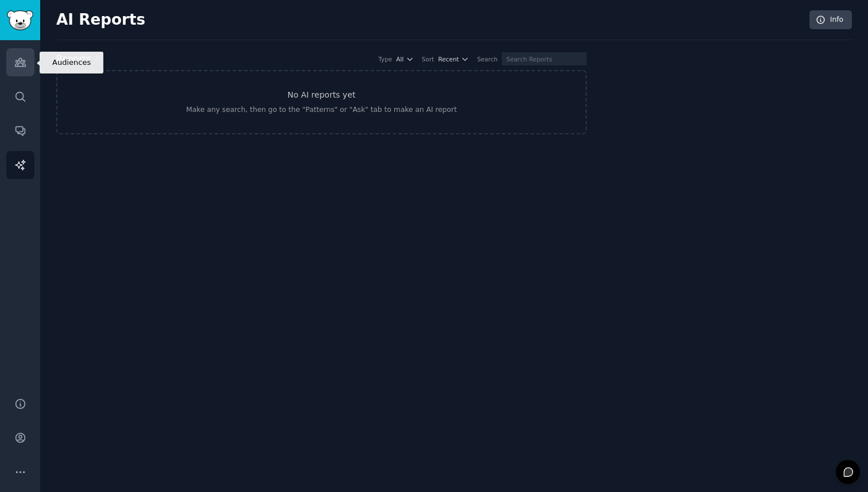
click at [10, 53] on link "Audiences" at bounding box center [20, 62] width 28 height 28
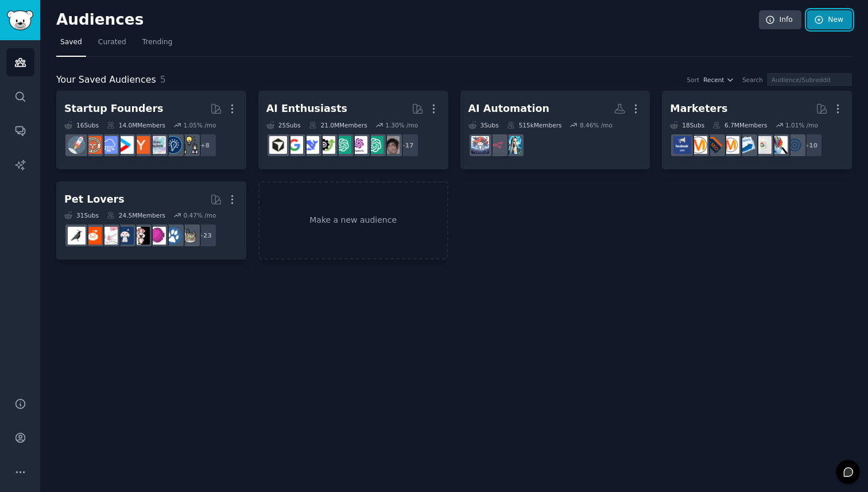
click at [433, 25] on link "New" at bounding box center [829, 20] width 45 height 20
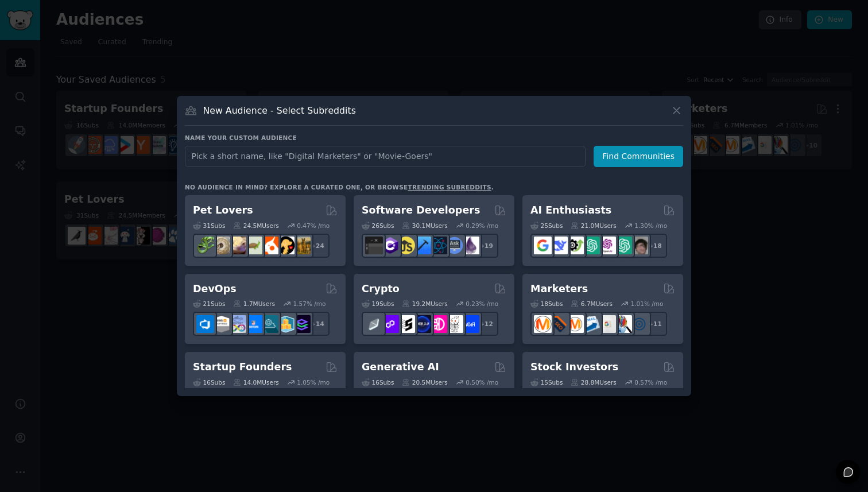
click at [433, 154] on input "text" at bounding box center [385, 156] width 401 height 21
click at [433, 157] on button "Find Communities" at bounding box center [639, 156] width 90 height 21
click at [433, 110] on icon at bounding box center [676, 110] width 12 height 12
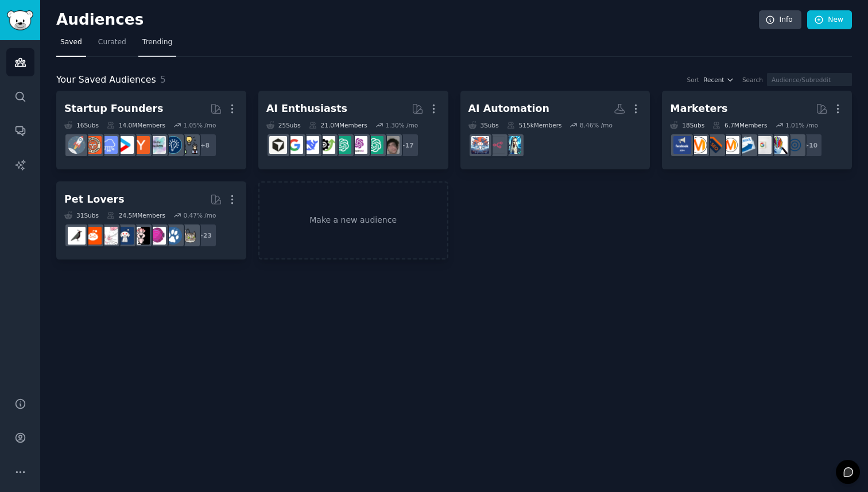
click at [150, 45] on span "Trending" at bounding box center [157, 42] width 30 height 10
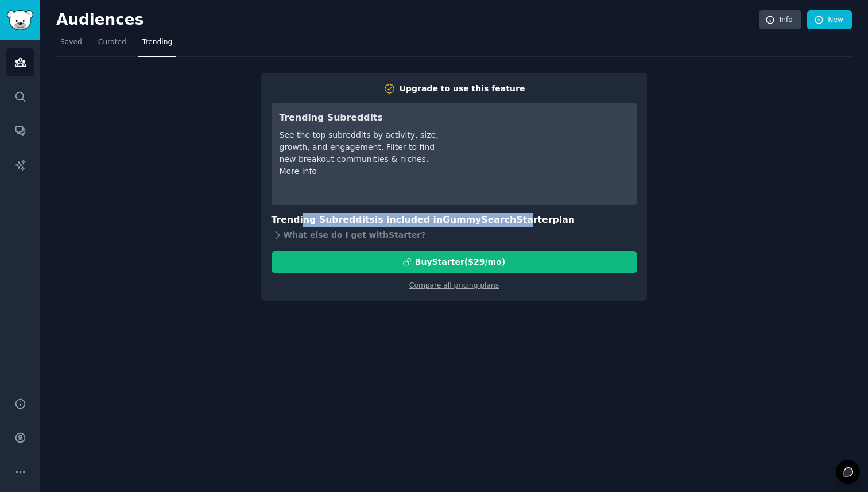
drag, startPoint x: 298, startPoint y: 219, endPoint x: 507, endPoint y: 219, distance: 208.4
click at [433, 219] on h3 "Trending Subreddits is included in GummySearch Starter plan" at bounding box center [455, 220] width 366 height 14
click at [433, 219] on span "GummySearch Starter" at bounding box center [498, 219] width 110 height 11
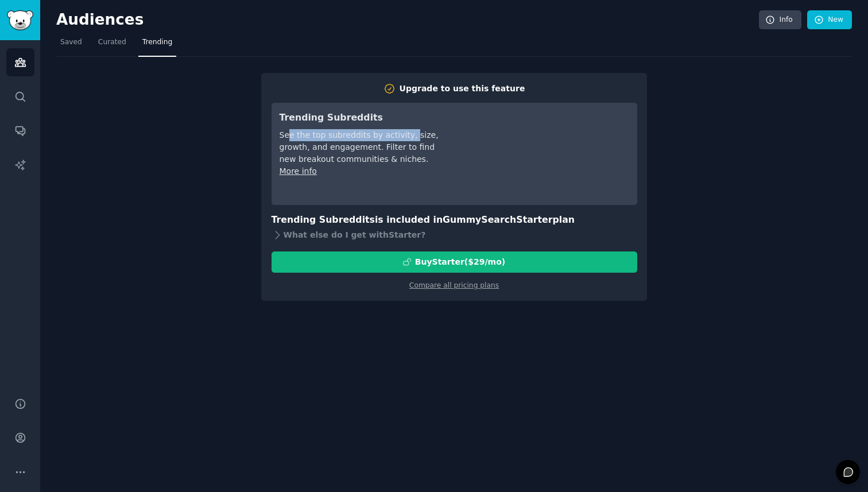
drag, startPoint x: 286, startPoint y: 136, endPoint x: 409, endPoint y: 136, distance: 122.8
click at [409, 136] on div "See the top subreddits by activity, size, growth, and engagement. Filter to fin…" at bounding box center [360, 147] width 161 height 36
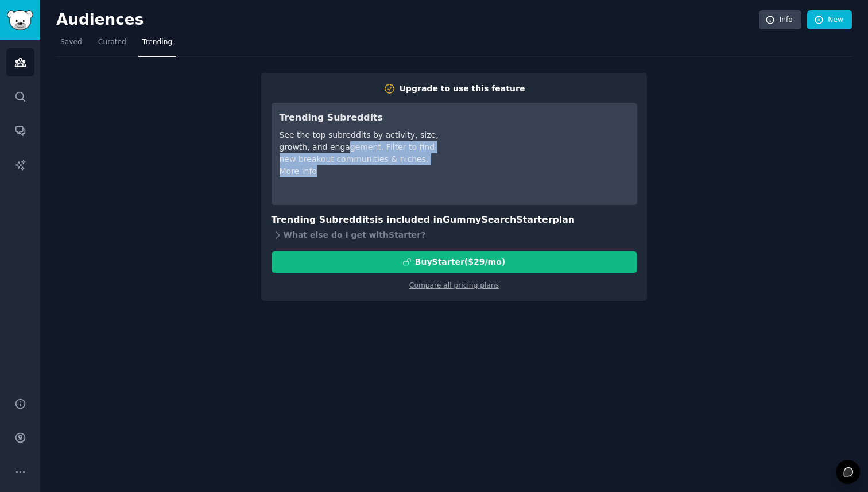
drag, startPoint x: 344, startPoint y: 148, endPoint x: 397, endPoint y: 177, distance: 60.7
click at [397, 177] on div "Trending Subreddits See the top subreddits by activity, size, growth, and engag…" at bounding box center [360, 154] width 161 height 86
